Goal: Task Accomplishment & Management: Manage account settings

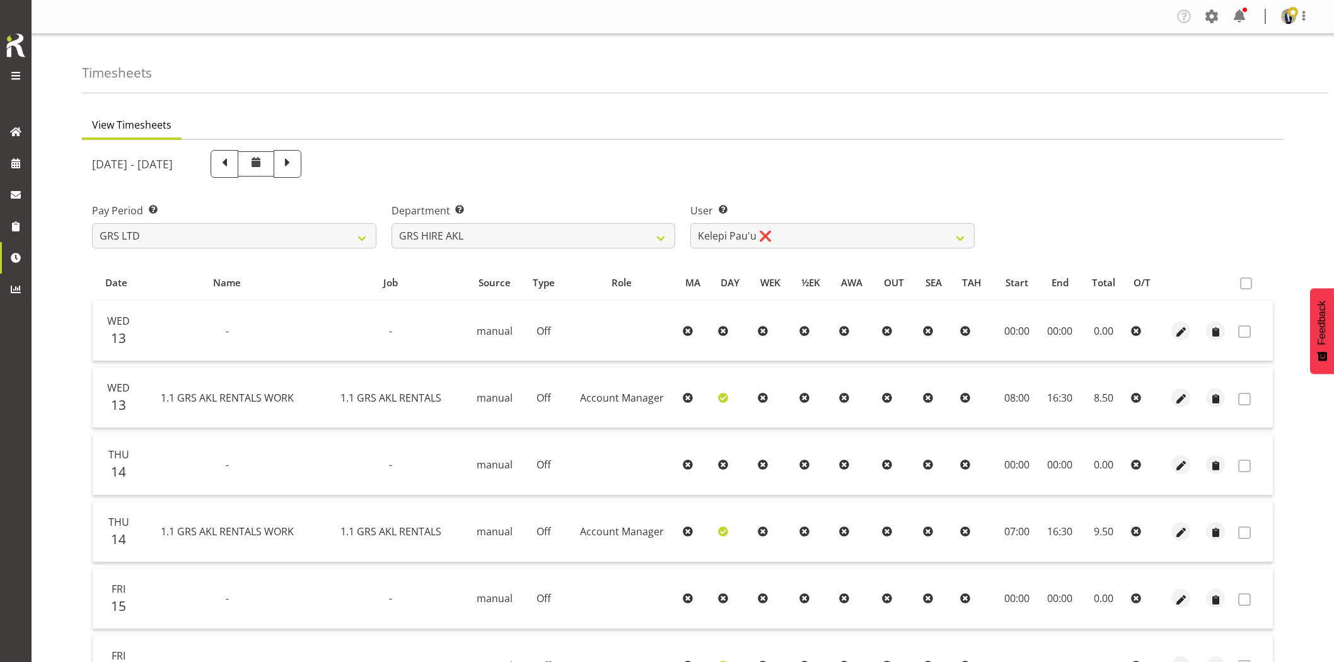
select select "20"
select select "170"
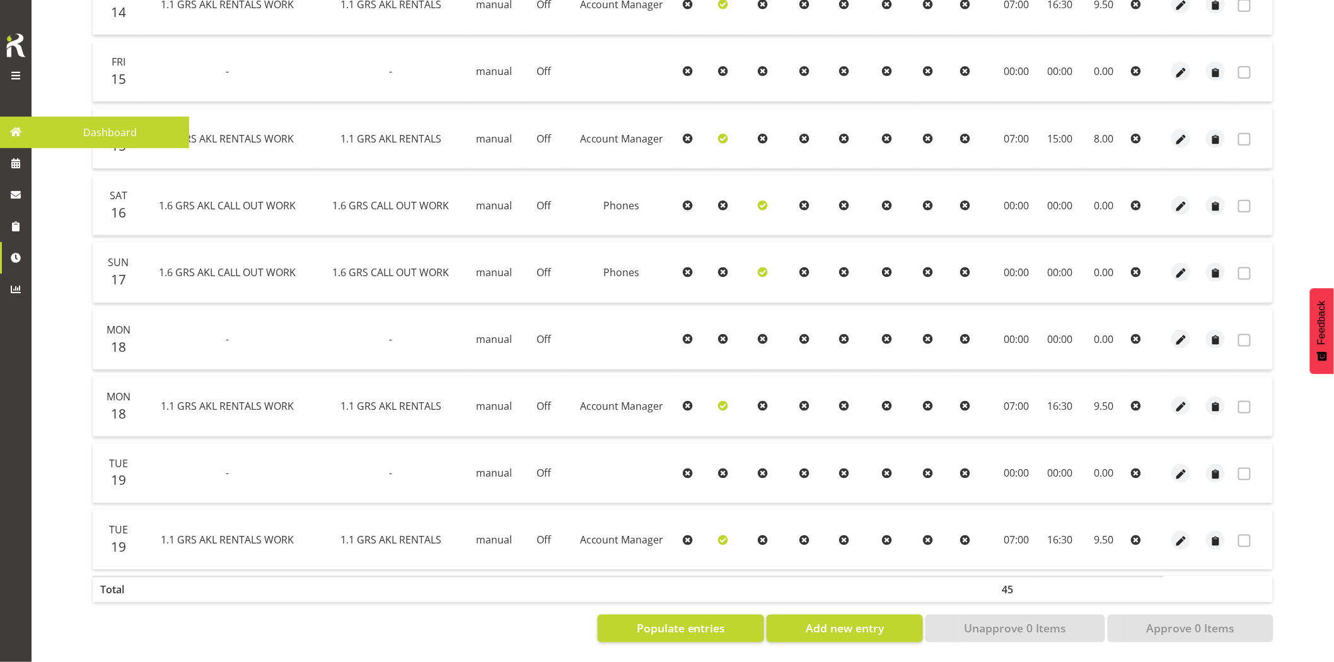
click at [13, 131] on span at bounding box center [15, 131] width 19 height 19
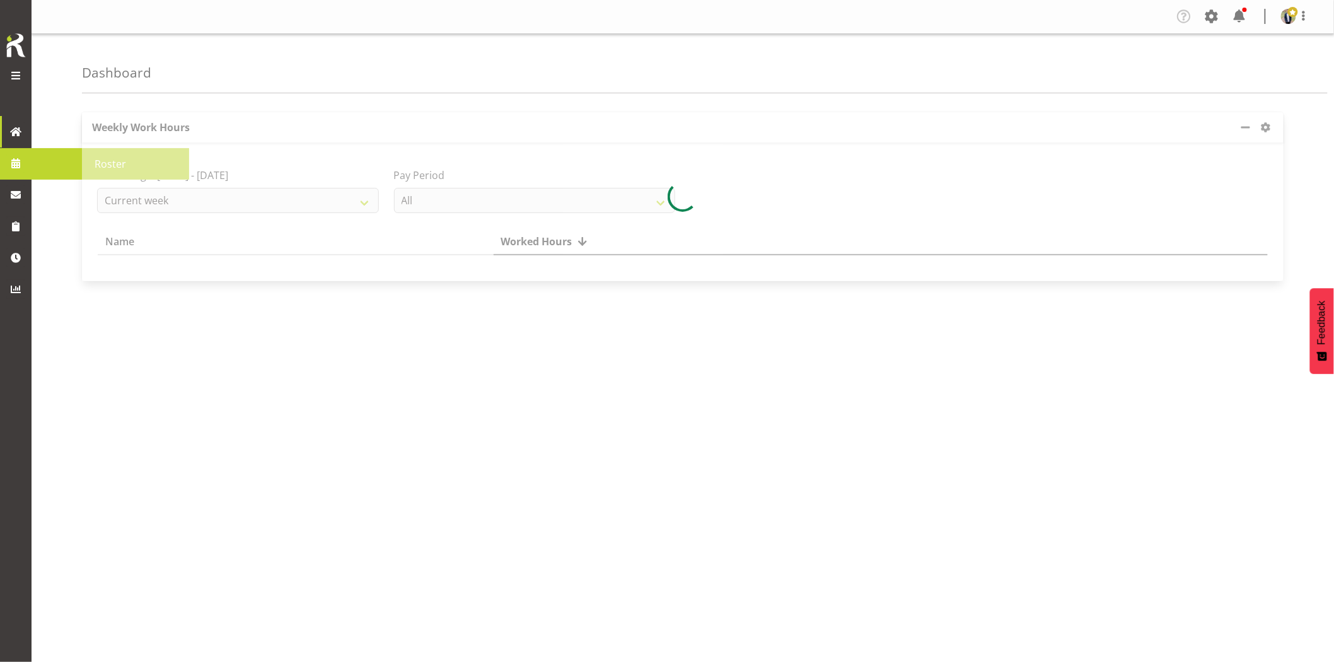
click at [15, 165] on span at bounding box center [15, 163] width 19 height 19
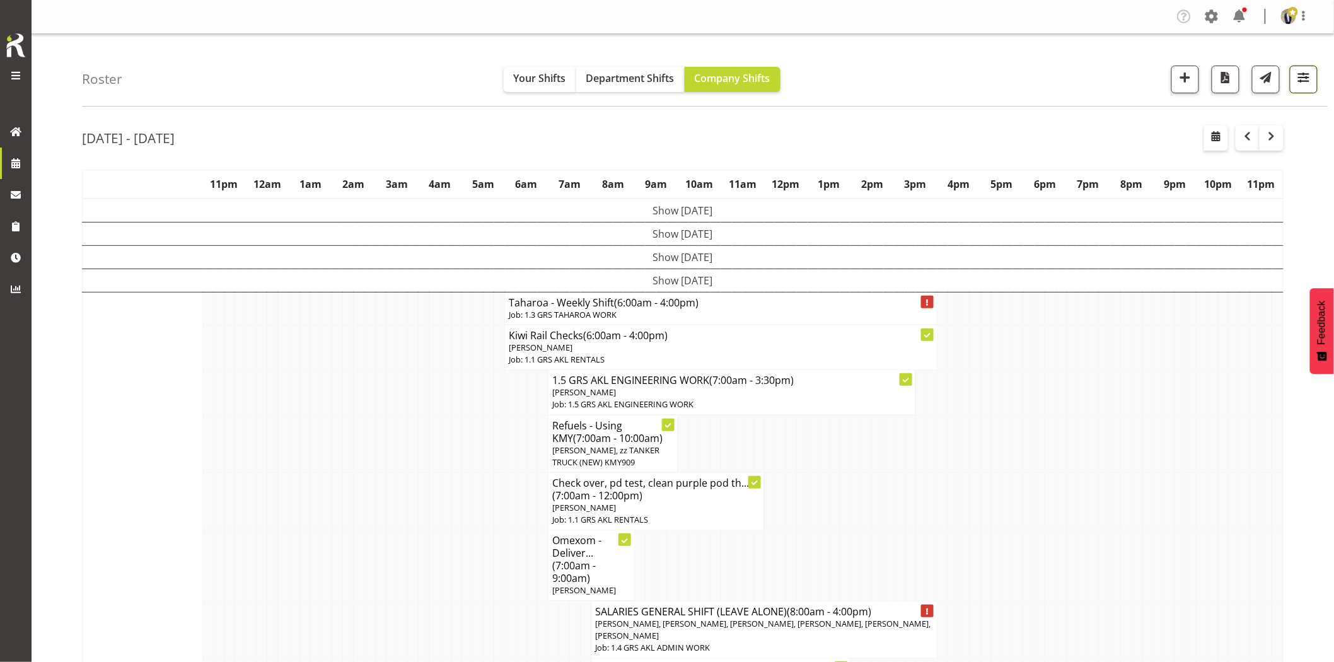
click at [1304, 84] on span "button" at bounding box center [1304, 77] width 16 height 16
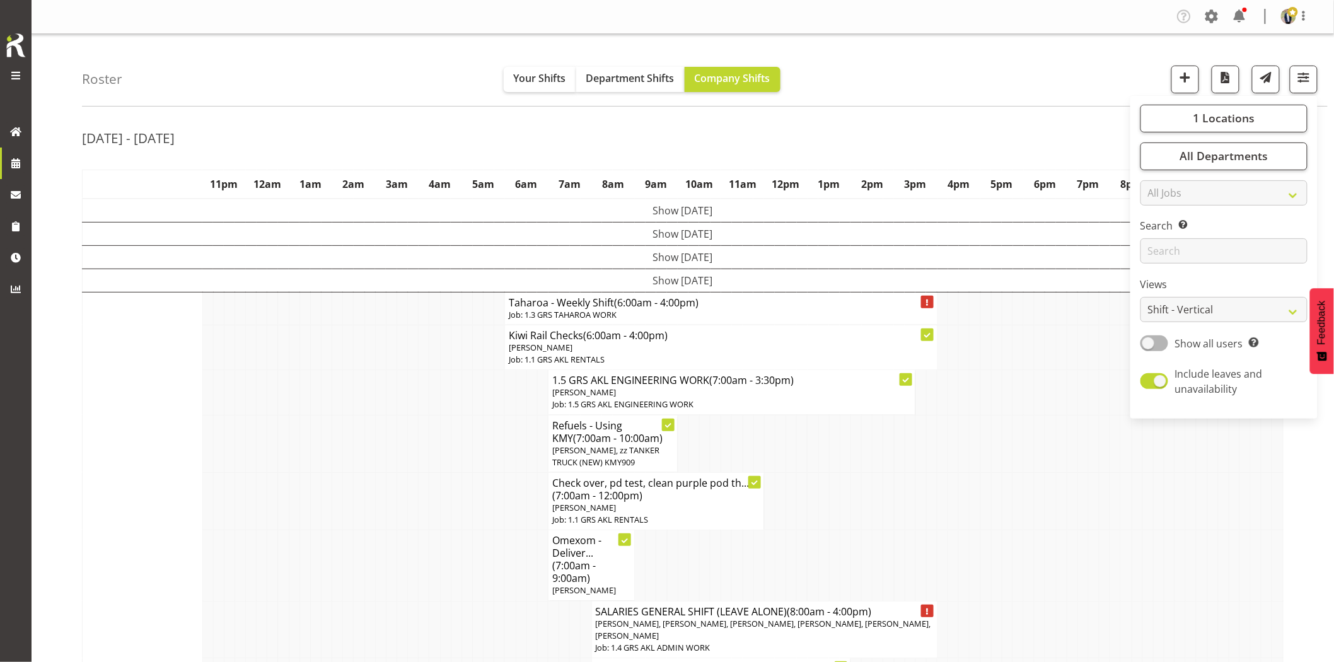
click at [942, 83] on div "Roster Your Shifts Department Shifts Company Shifts 1 Locations Clear GRS Auckl…" at bounding box center [705, 70] width 1246 height 73
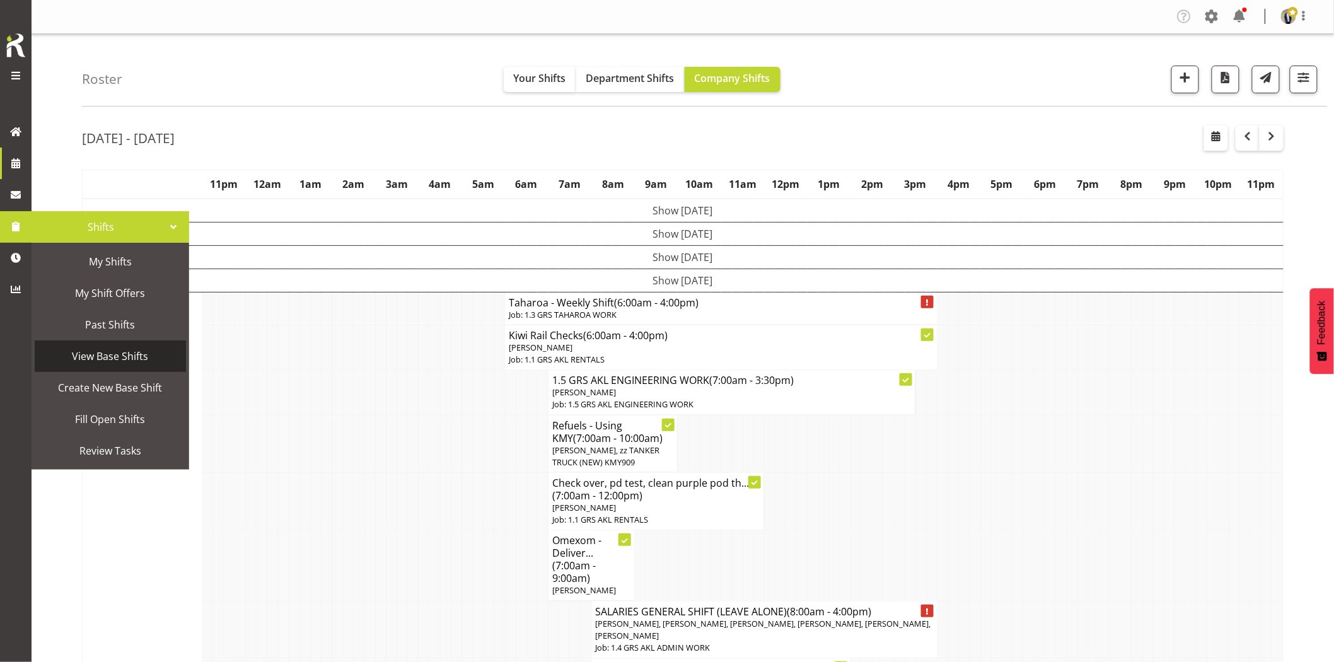
click at [148, 356] on span "View Base Shifts" at bounding box center [110, 356] width 139 height 19
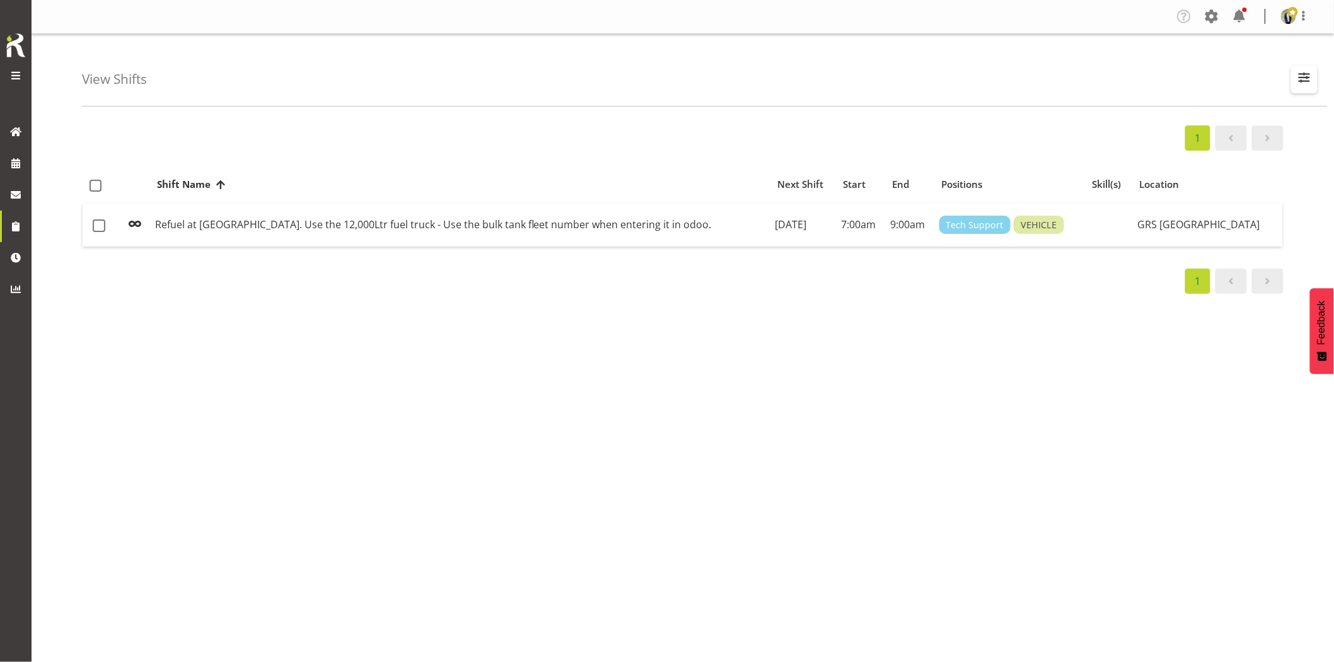
click at [1301, 80] on span "button" at bounding box center [1305, 77] width 16 height 16
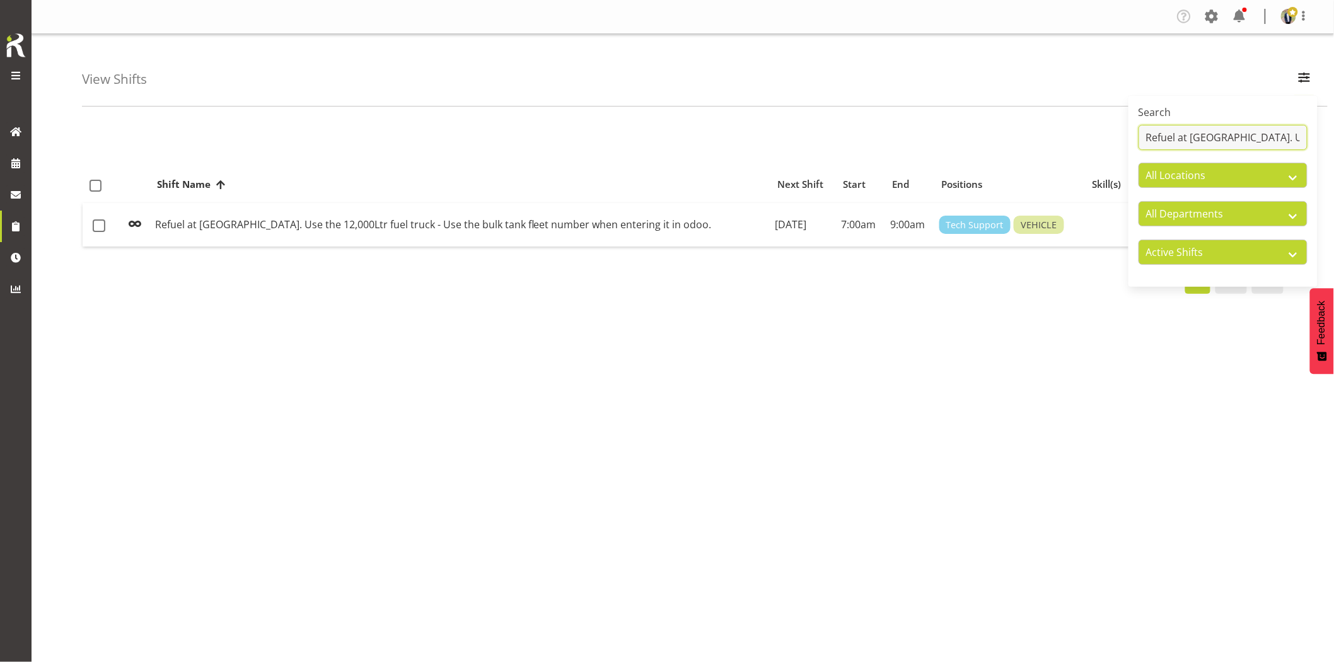
click at [1216, 133] on input "Refuel at Waitakere Hospital. Use the 12,000Ltr fuel truck" at bounding box center [1223, 137] width 169 height 25
drag, startPoint x: 1145, startPoint y: 136, endPoint x: 1345, endPoint y: 154, distance: 200.7
click at [1334, 154] on html "Generator Rental Services LTD Tasks Jobs Employees Profile Log Out View Shifts …" at bounding box center [667, 331] width 1334 height 662
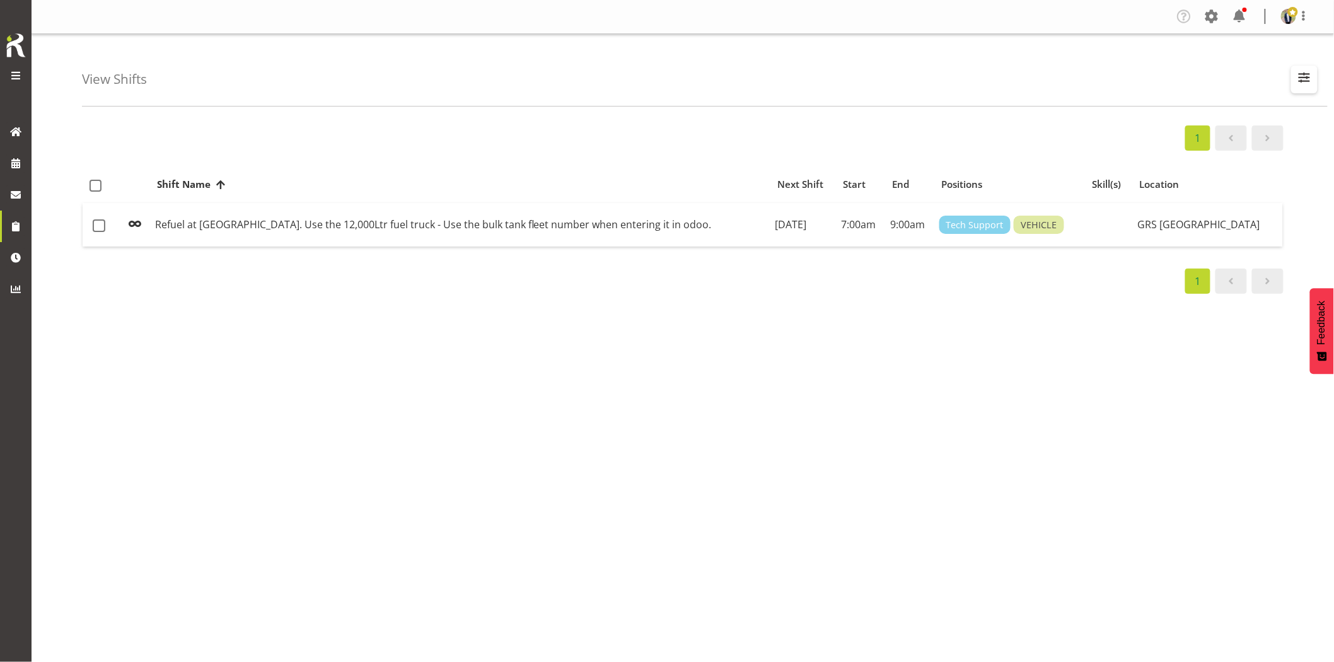
click at [1295, 79] on button "button" at bounding box center [1305, 80] width 26 height 28
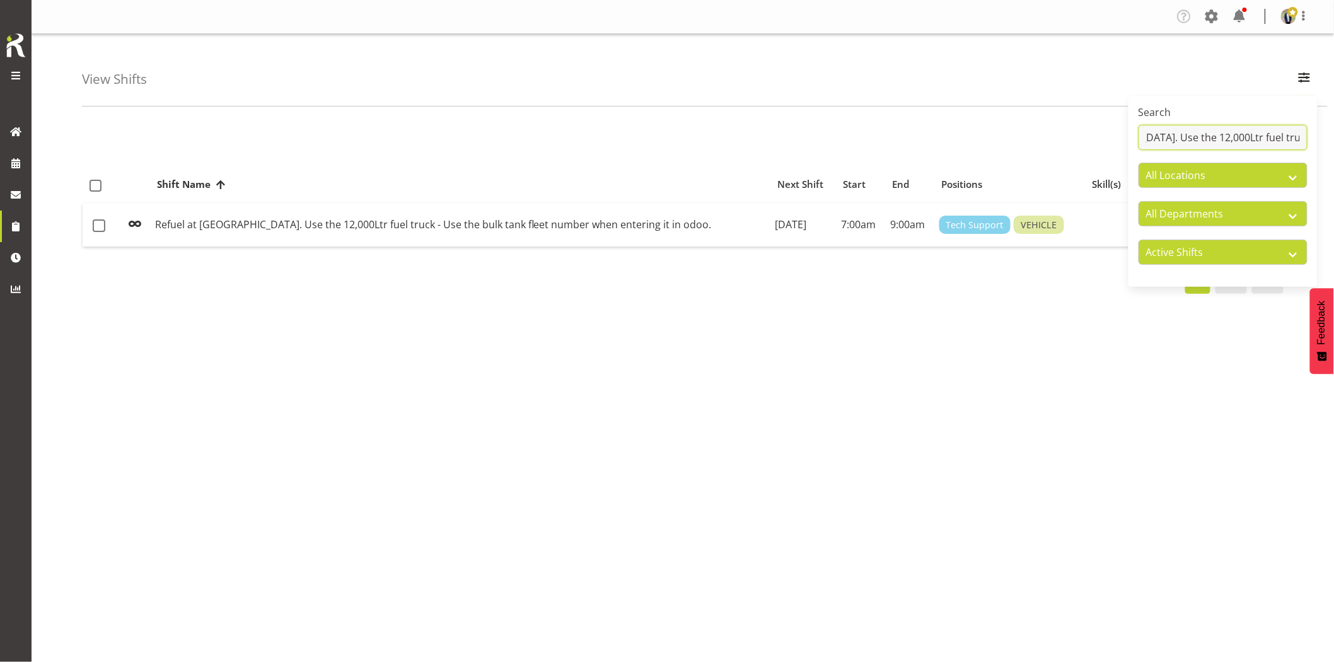
click at [1148, 142] on input "Refuel at Waitakere Hospital. Use the 12,000Ltr fuel truck" at bounding box center [1223, 137] width 169 height 25
drag, startPoint x: 1150, startPoint y: 137, endPoint x: 1320, endPoint y: 139, distance: 170.3
click at [1320, 139] on div "View Shifts Search Refuel at Waitakere Hospital. Use the 12,000Ltr fuel truck A…" at bounding box center [683, 327] width 1303 height 586
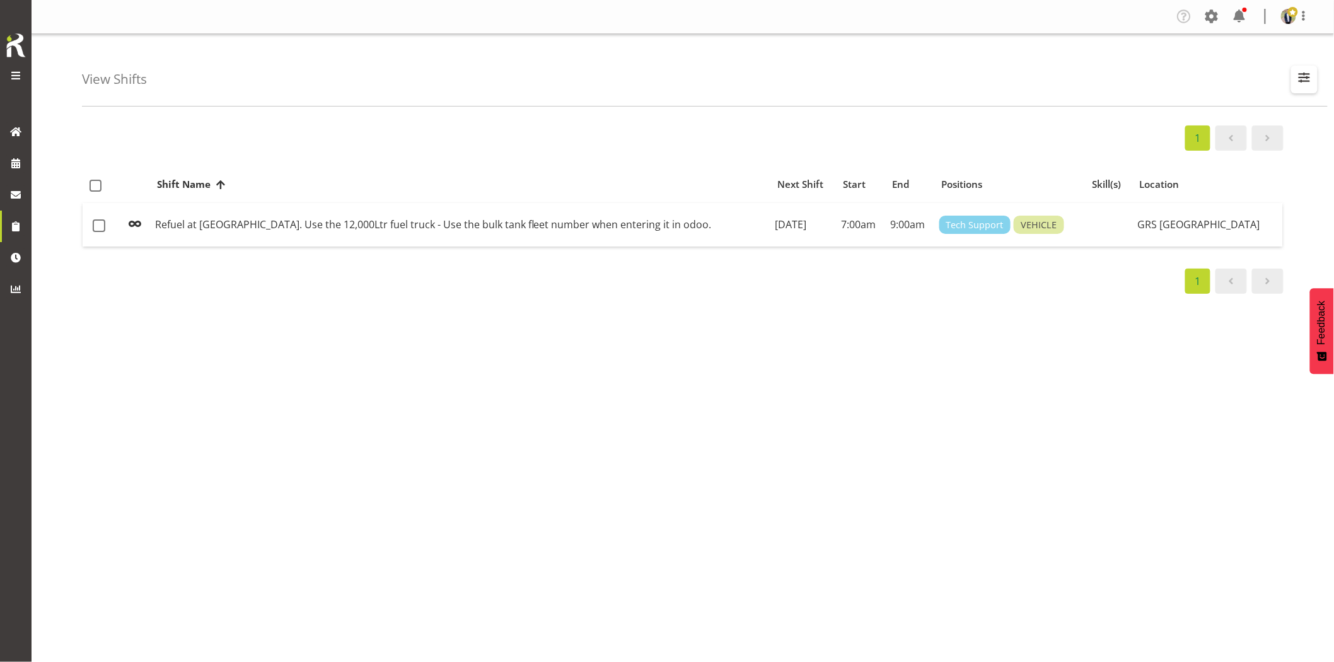
click at [1306, 78] on span "button" at bounding box center [1305, 77] width 16 height 16
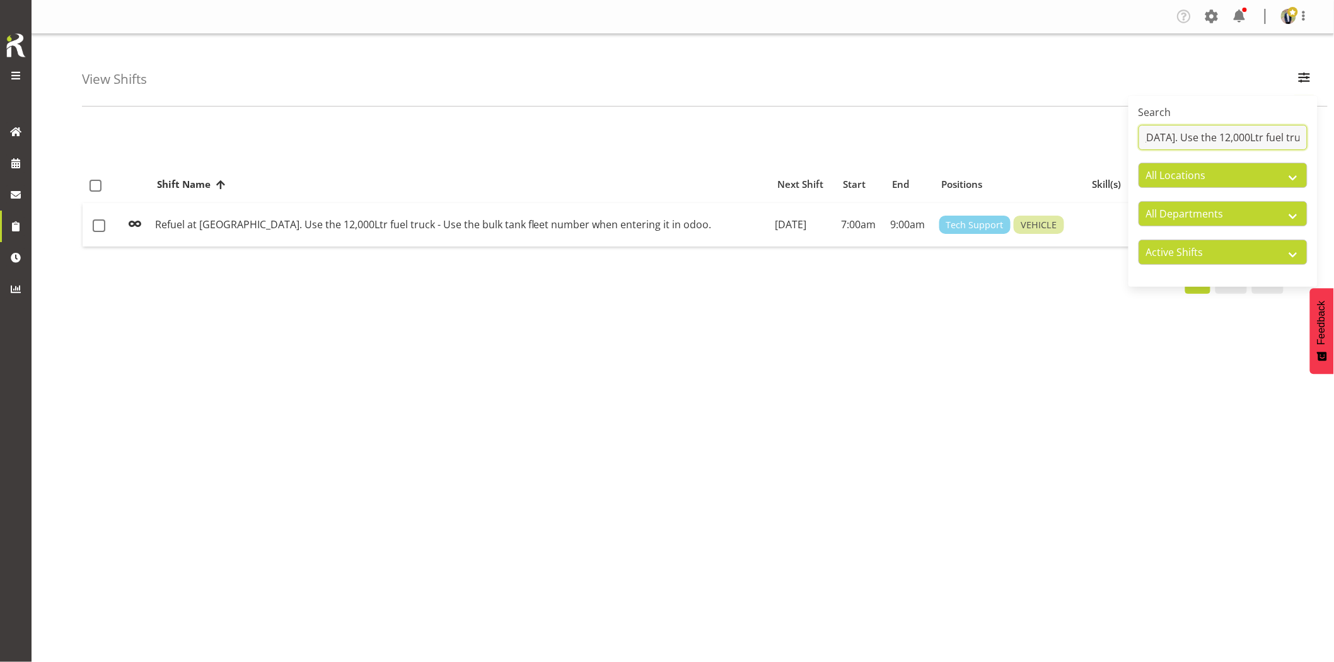
click at [1240, 131] on input "Refuel at Waitakere Hospital. Use the 12,000Ltr fuel truck" at bounding box center [1223, 137] width 169 height 25
drag, startPoint x: 1150, startPoint y: 136, endPoint x: 1318, endPoint y: 136, distance: 167.7
click at [1318, 136] on div "Search Refuel at Waitakere Hospital. Use the 12,000Ltr fuel truck All Locations…" at bounding box center [1223, 191] width 189 height 181
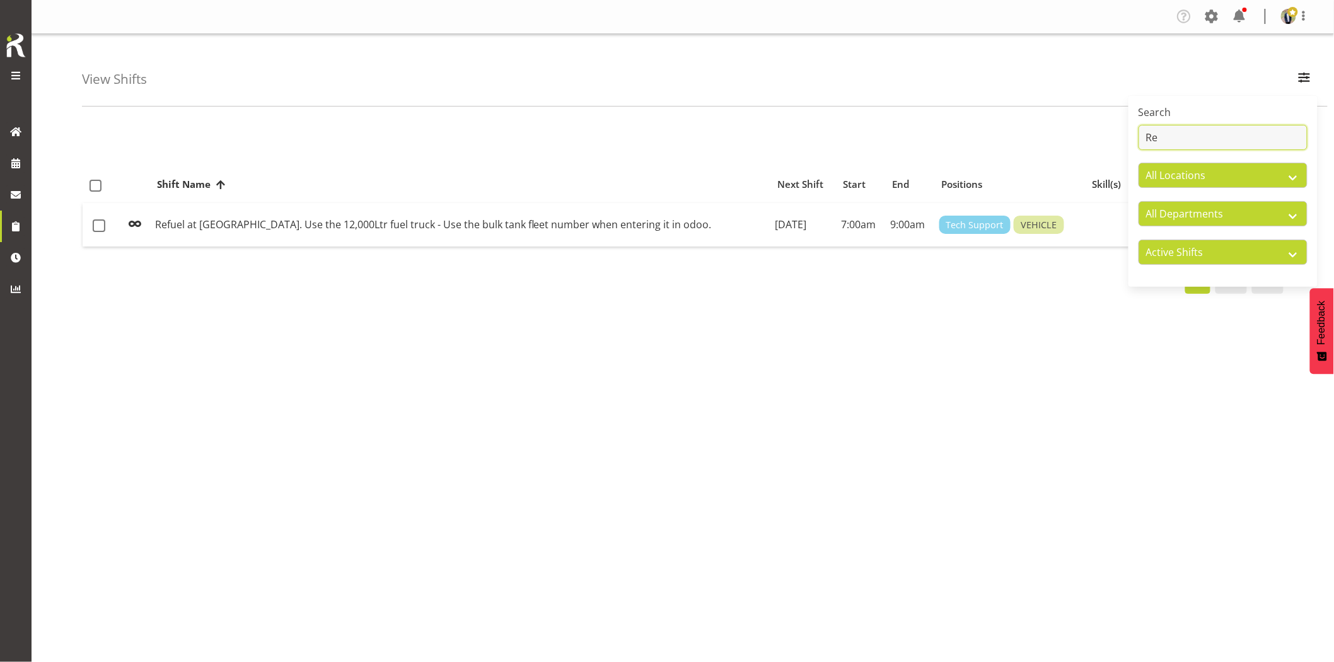
type input "R"
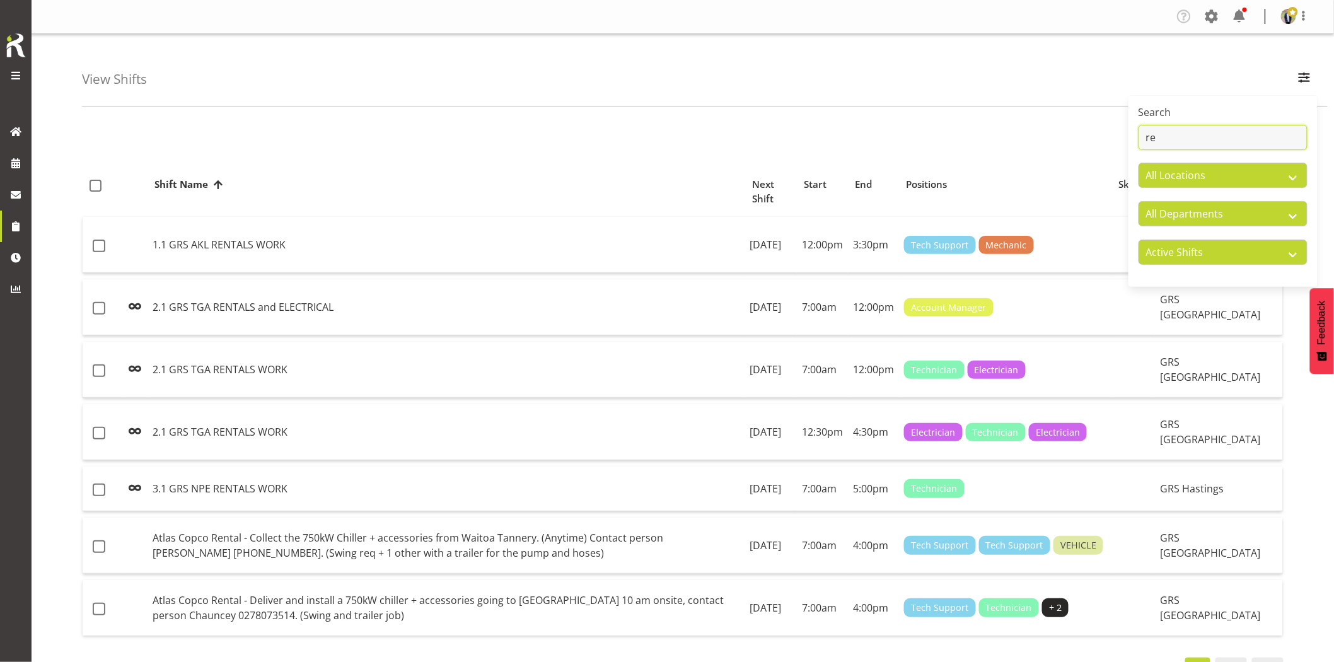
type input "r"
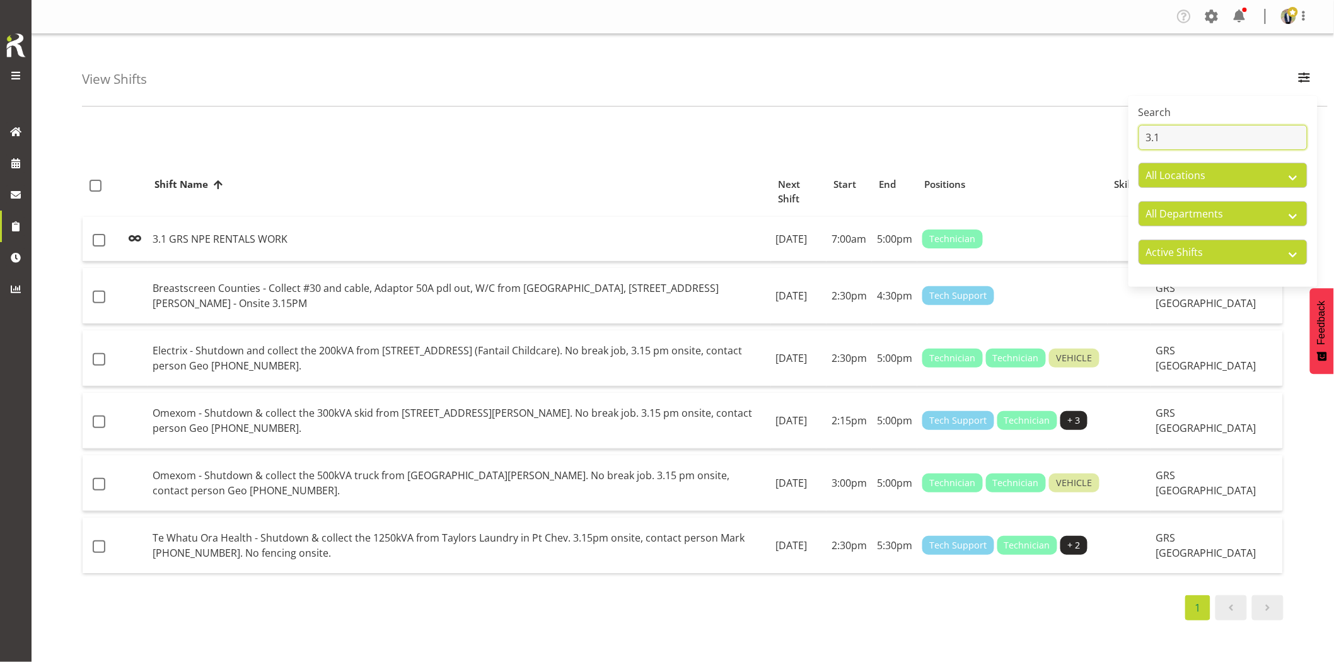
type input "3.1"
click at [530, 89] on div "View Shifts Search 3.1 All Locations GRS Auckland GRS Hastings GRS LOWER NORTH …" at bounding box center [705, 70] width 1246 height 73
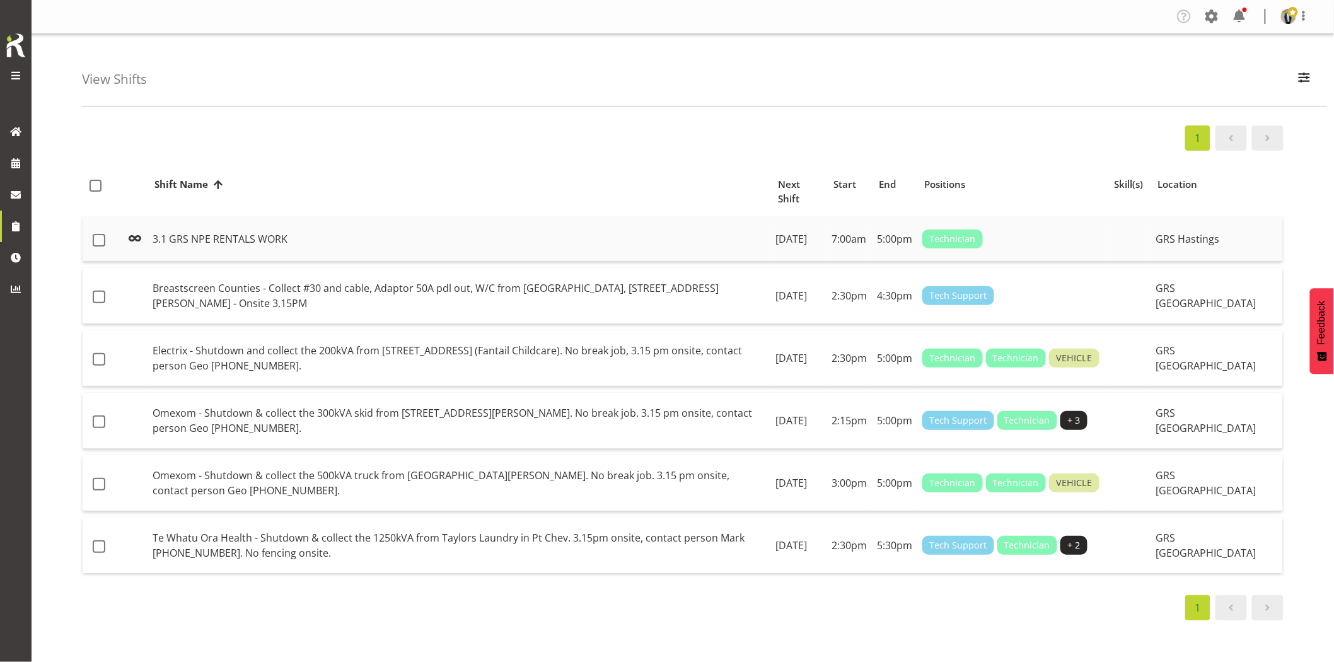
click at [555, 237] on td "3.1 GRS NPE RENTALS WORK" at bounding box center [460, 239] width 624 height 45
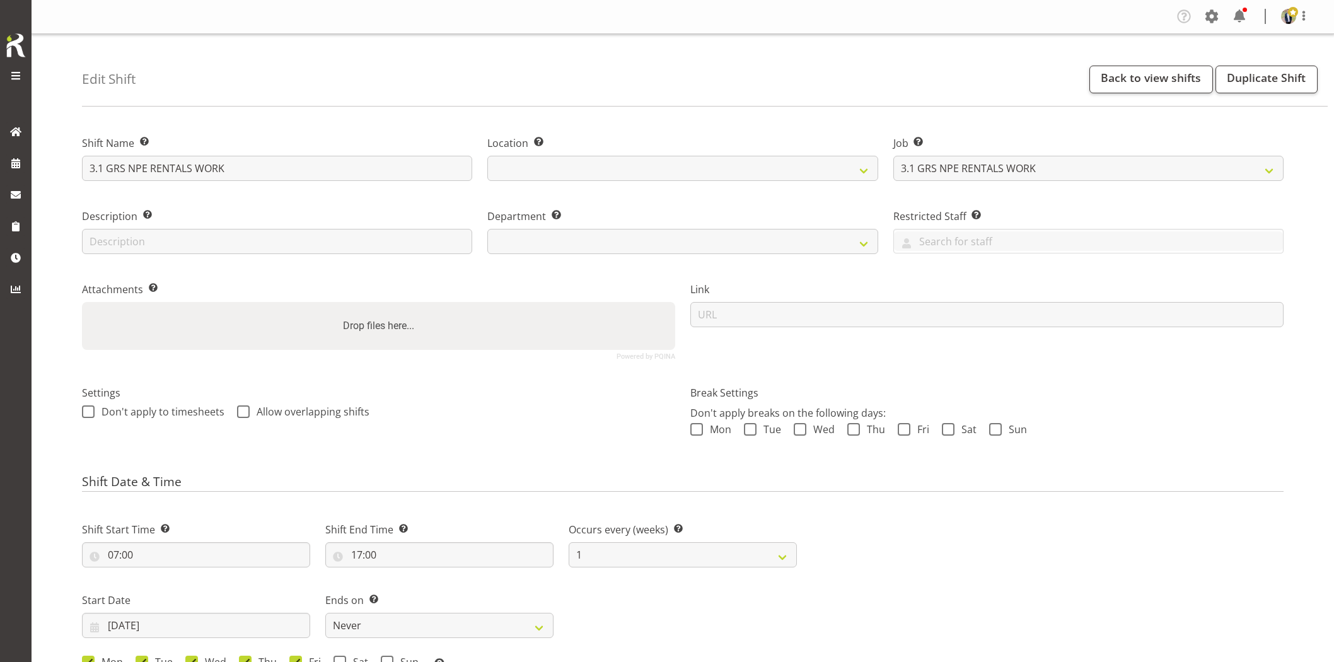
select select "880"
select select
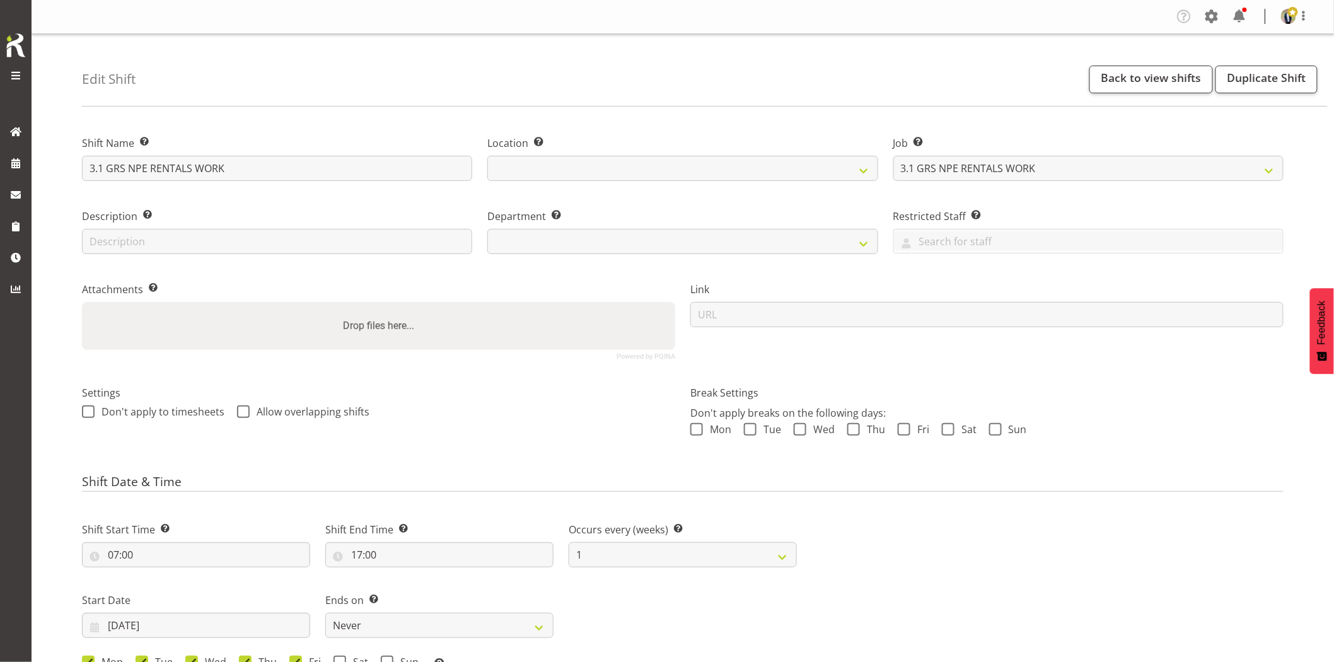
select select "30"
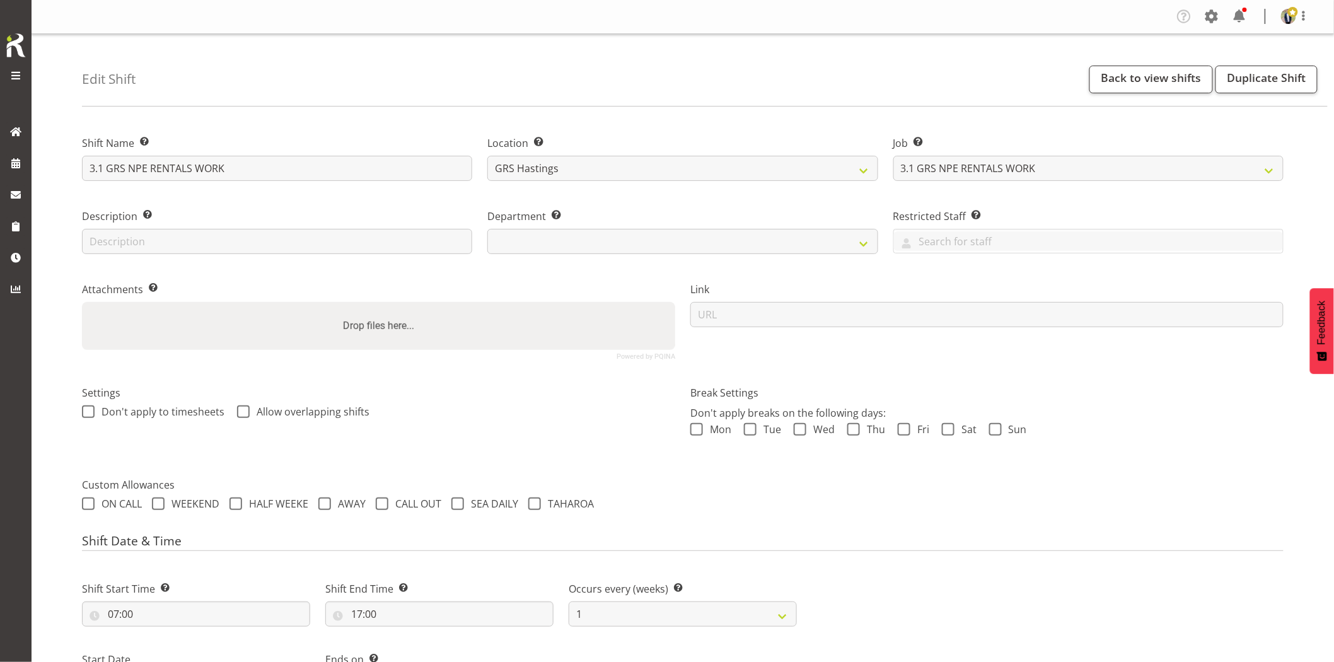
select select "22"
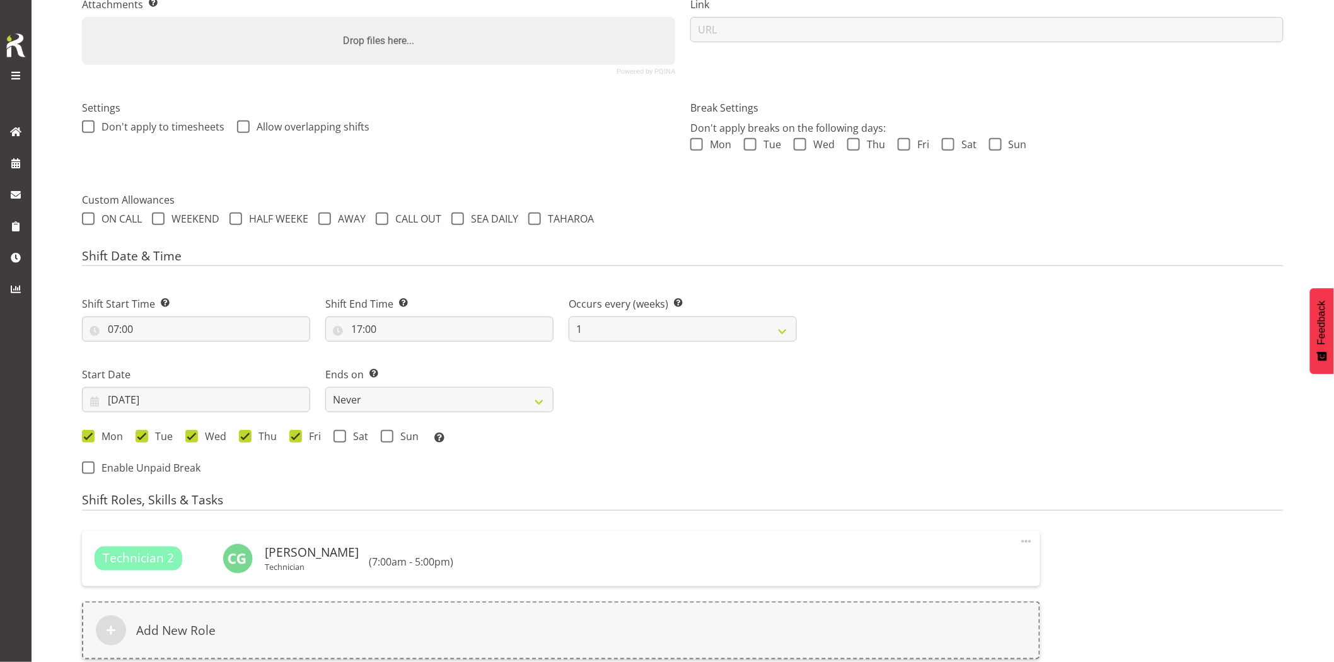
scroll to position [471, 0]
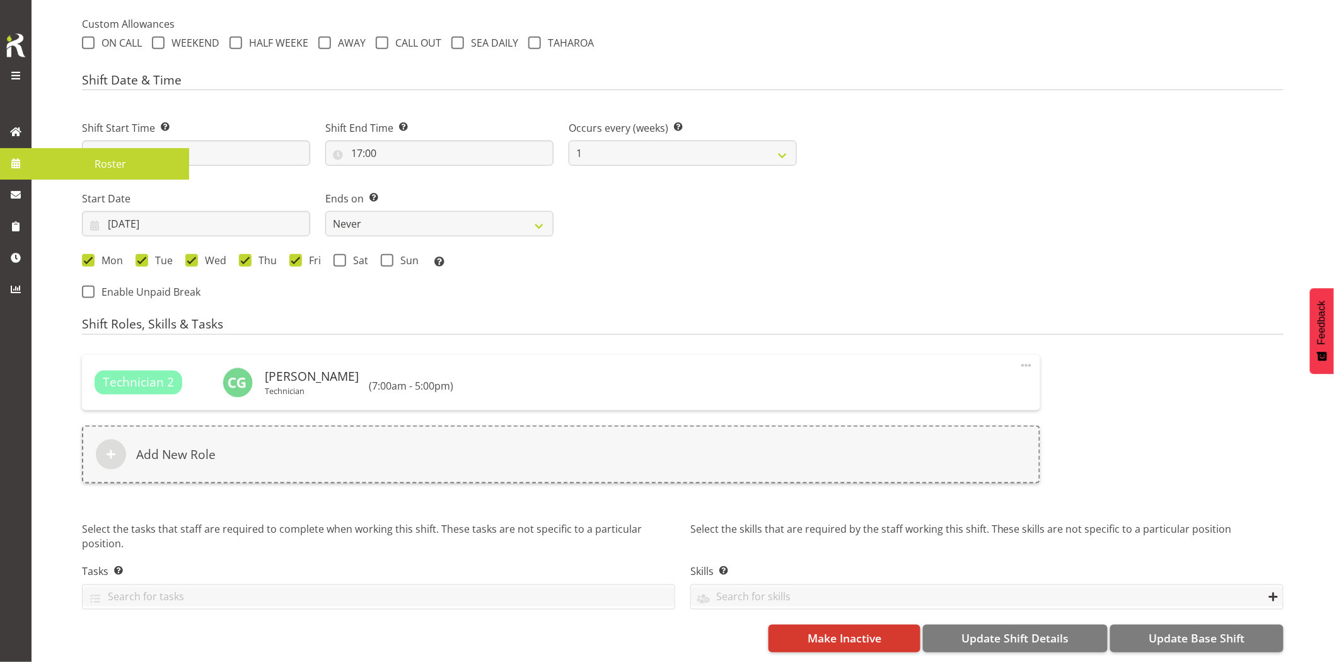
click at [6, 163] on span at bounding box center [15, 163] width 19 height 19
